Goal: Task Accomplishment & Management: Manage account settings

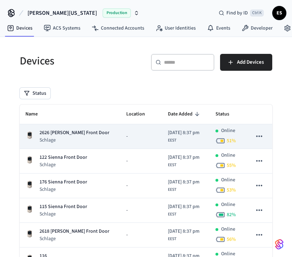
click at [50, 138] on p "Schlage" at bounding box center [74, 140] width 70 height 7
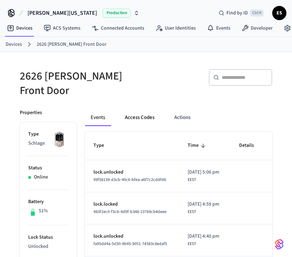
click at [142, 110] on button "Access Codes" at bounding box center [139, 117] width 41 height 17
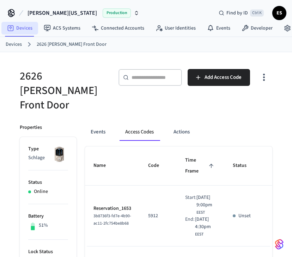
click at [22, 28] on link "Devices" at bounding box center [19, 28] width 37 height 13
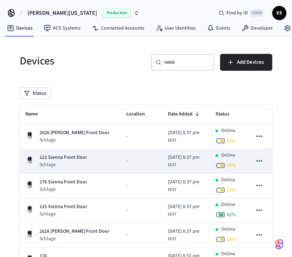
click at [61, 158] on p "122 Sienna Front Door" at bounding box center [63, 157] width 48 height 7
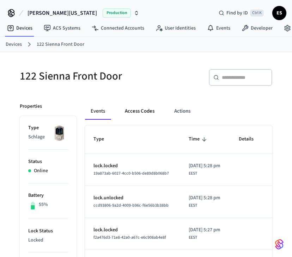
click at [135, 110] on button "Access Codes" at bounding box center [139, 111] width 41 height 17
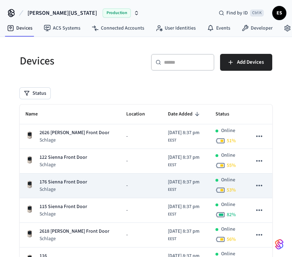
click at [68, 186] on p "Schlage" at bounding box center [63, 189] width 48 height 7
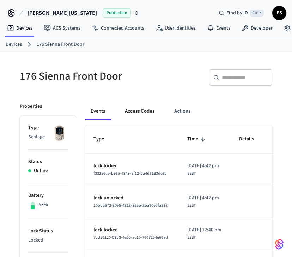
click at [141, 110] on button "Access Codes" at bounding box center [139, 111] width 41 height 17
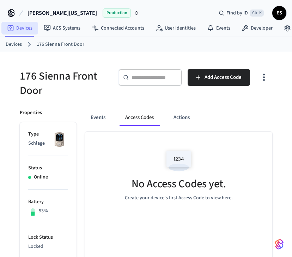
click at [17, 27] on link "Devices" at bounding box center [19, 28] width 37 height 13
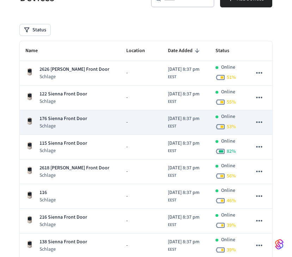
scroll to position [65, 0]
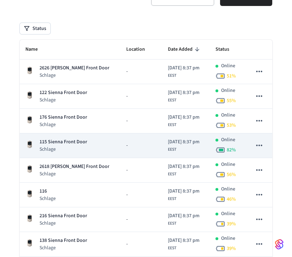
click at [62, 143] on p "115 Sienna Front Door" at bounding box center [63, 141] width 48 height 7
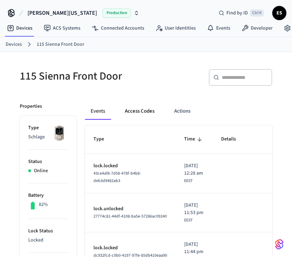
click at [150, 111] on button "Access Codes" at bounding box center [139, 111] width 41 height 17
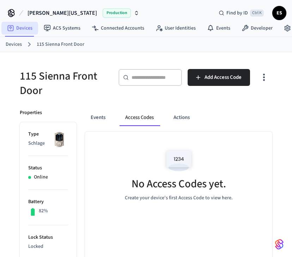
click at [13, 27] on icon at bounding box center [11, 28] width 6 height 6
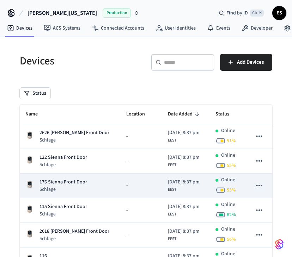
click at [52, 187] on p "Schlage" at bounding box center [63, 189] width 48 height 7
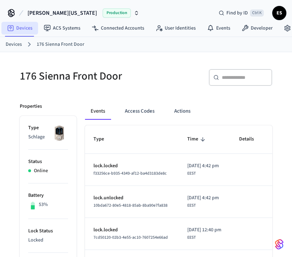
click at [14, 24] on link "Devices" at bounding box center [19, 28] width 37 height 13
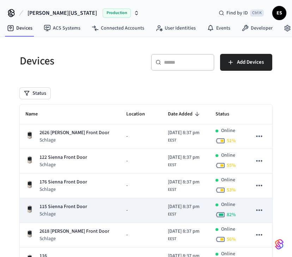
click at [61, 208] on p "115 Sienna Front Door" at bounding box center [63, 206] width 48 height 7
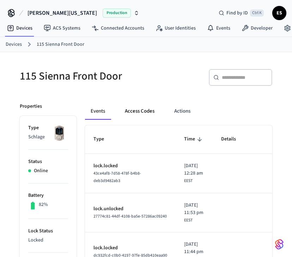
click at [142, 111] on button "Access Codes" at bounding box center [139, 111] width 41 height 17
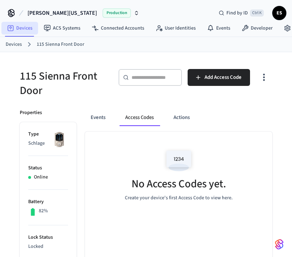
click at [16, 25] on link "Devices" at bounding box center [19, 28] width 37 height 13
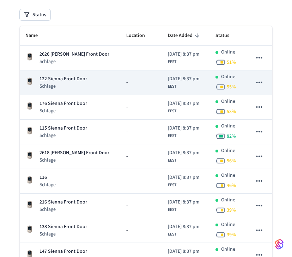
scroll to position [79, 0]
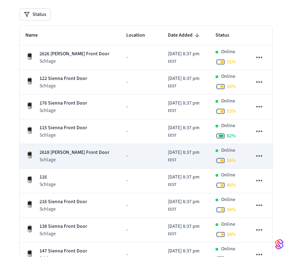
click at [71, 150] on p "2618 [PERSON_NAME] Front Door" at bounding box center [74, 152] width 70 height 7
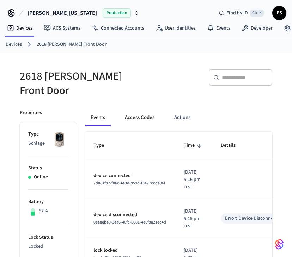
click at [146, 109] on button "Access Codes" at bounding box center [139, 117] width 41 height 17
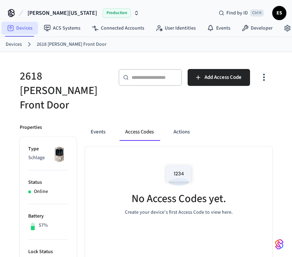
click at [15, 28] on link "Devices" at bounding box center [19, 28] width 37 height 13
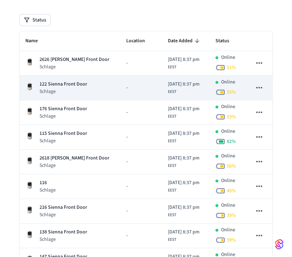
scroll to position [74, 0]
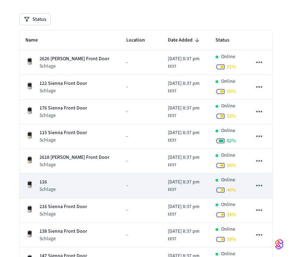
click at [81, 181] on div "116 Schlage" at bounding box center [69, 186] width 89 height 14
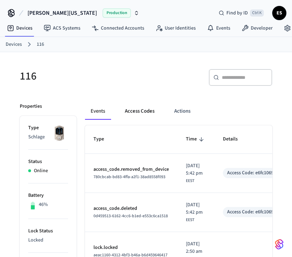
click at [132, 112] on button "Access Codes" at bounding box center [139, 111] width 41 height 17
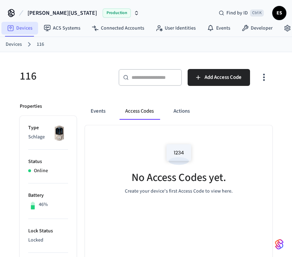
click at [24, 28] on link "Devices" at bounding box center [19, 28] width 37 height 13
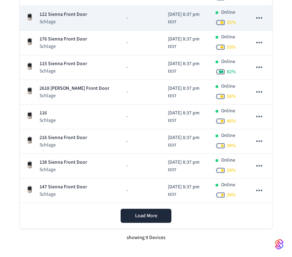
scroll to position [143, 0]
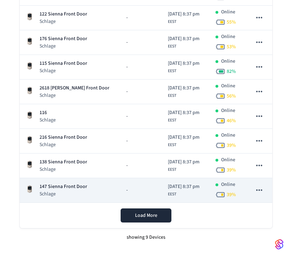
click at [73, 188] on p "147 Sienna Front Door" at bounding box center [63, 186] width 48 height 7
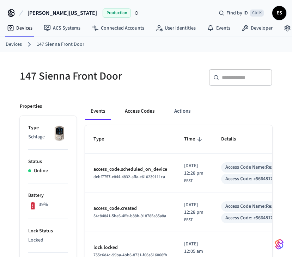
click at [132, 112] on button "Access Codes" at bounding box center [139, 111] width 41 height 17
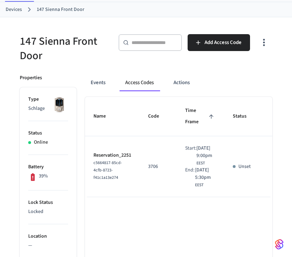
scroll to position [35, 0]
